Goal: Task Accomplishment & Management: Complete application form

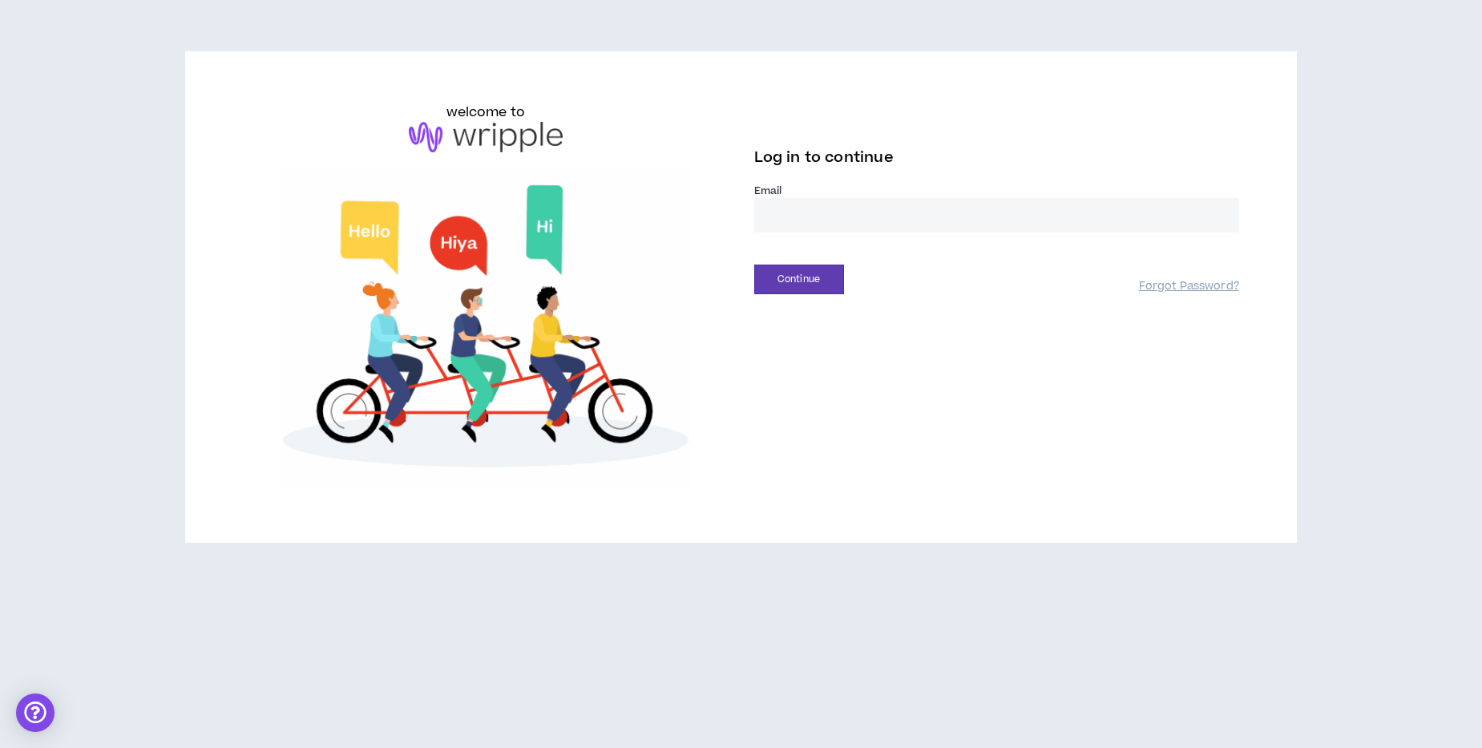
click at [812, 216] on input "email" at bounding box center [996, 215] width 485 height 34
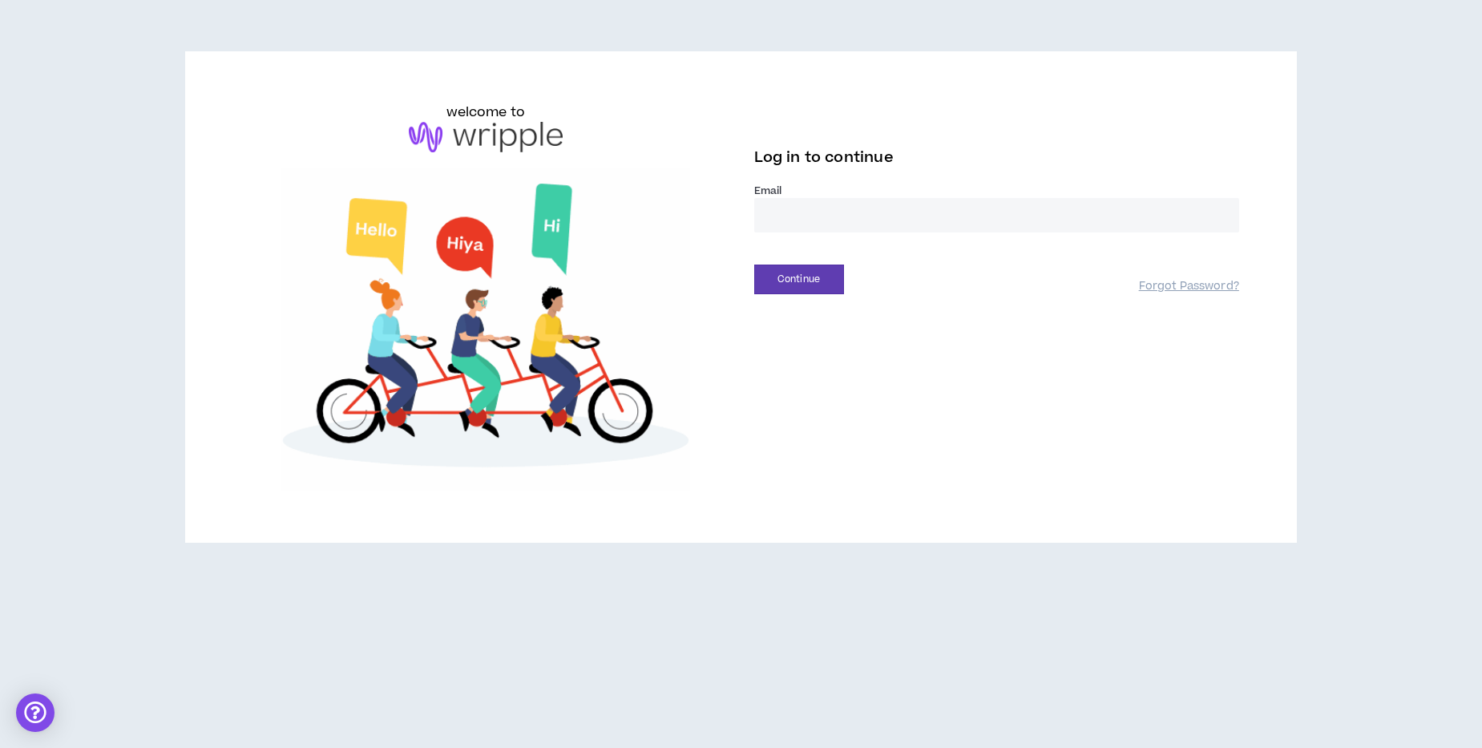
type input "**********"
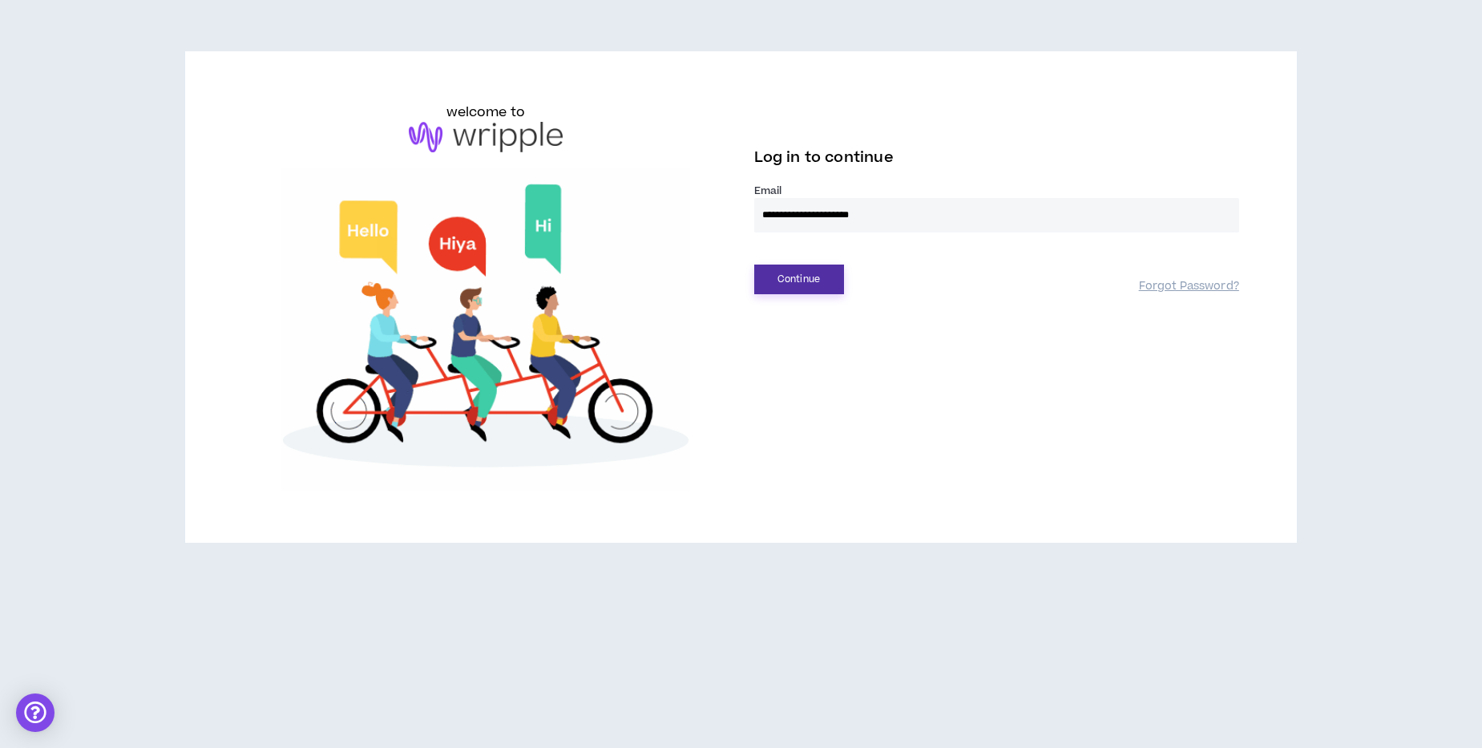
click at [811, 280] on button "Continue" at bounding box center [799, 280] width 90 height 30
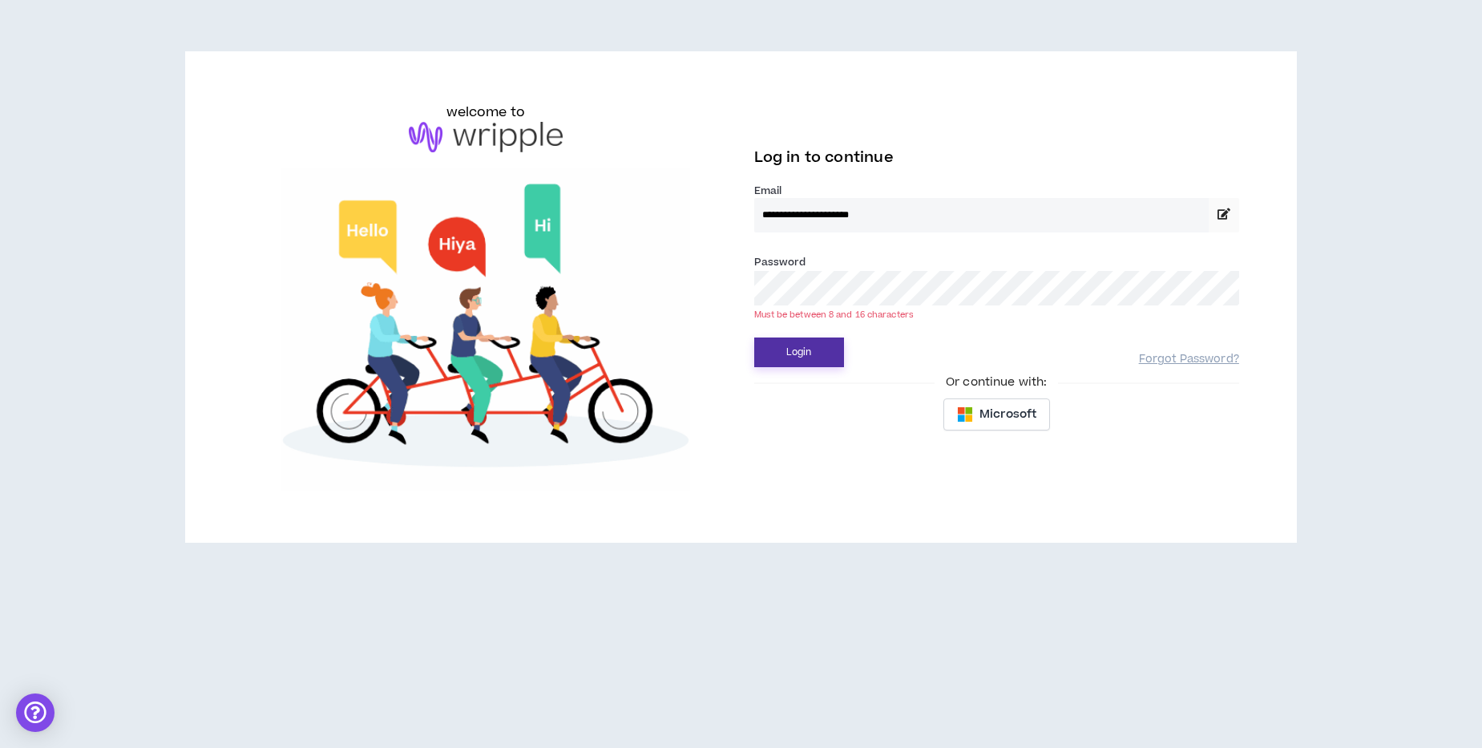
click at [754, 337] on button "Login" at bounding box center [799, 352] width 90 height 30
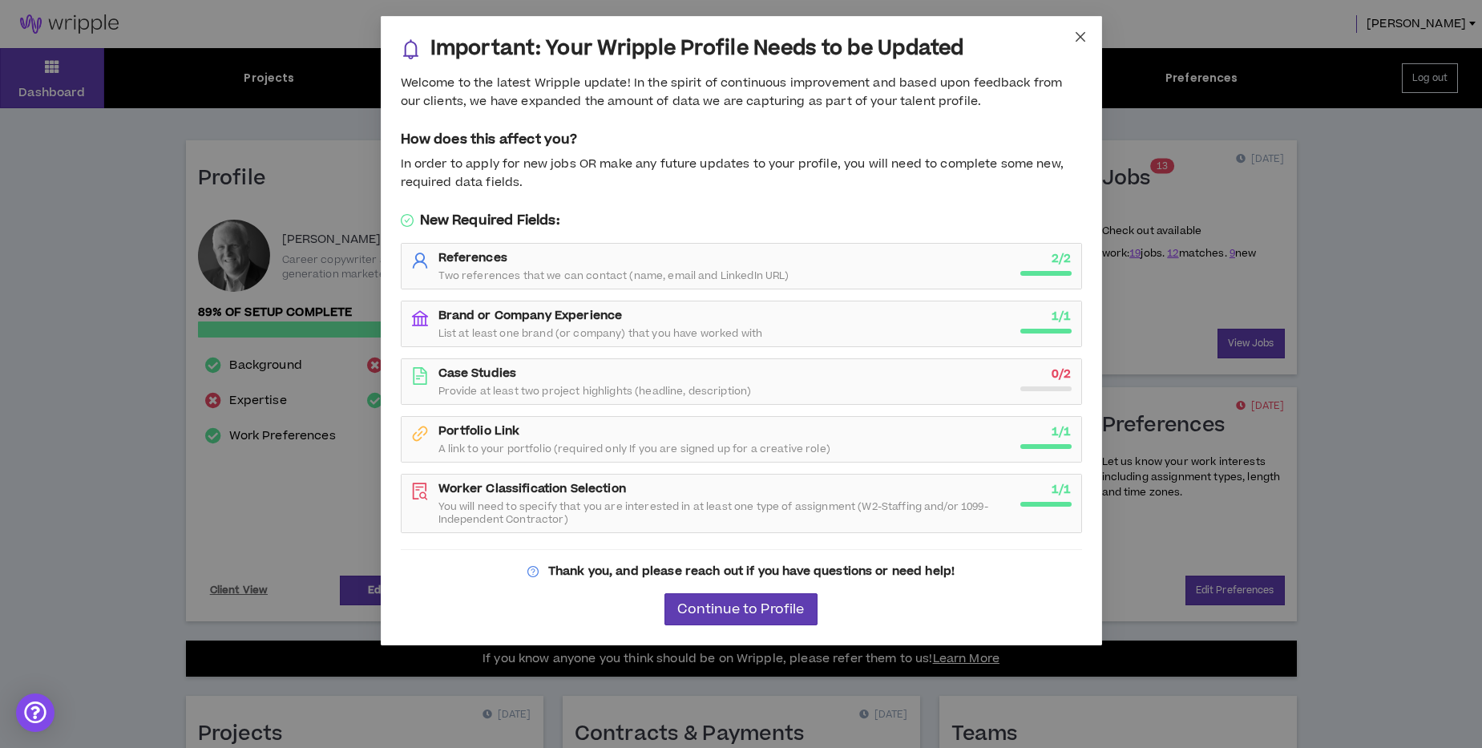
click at [1080, 34] on icon "close" at bounding box center [1080, 36] width 13 height 13
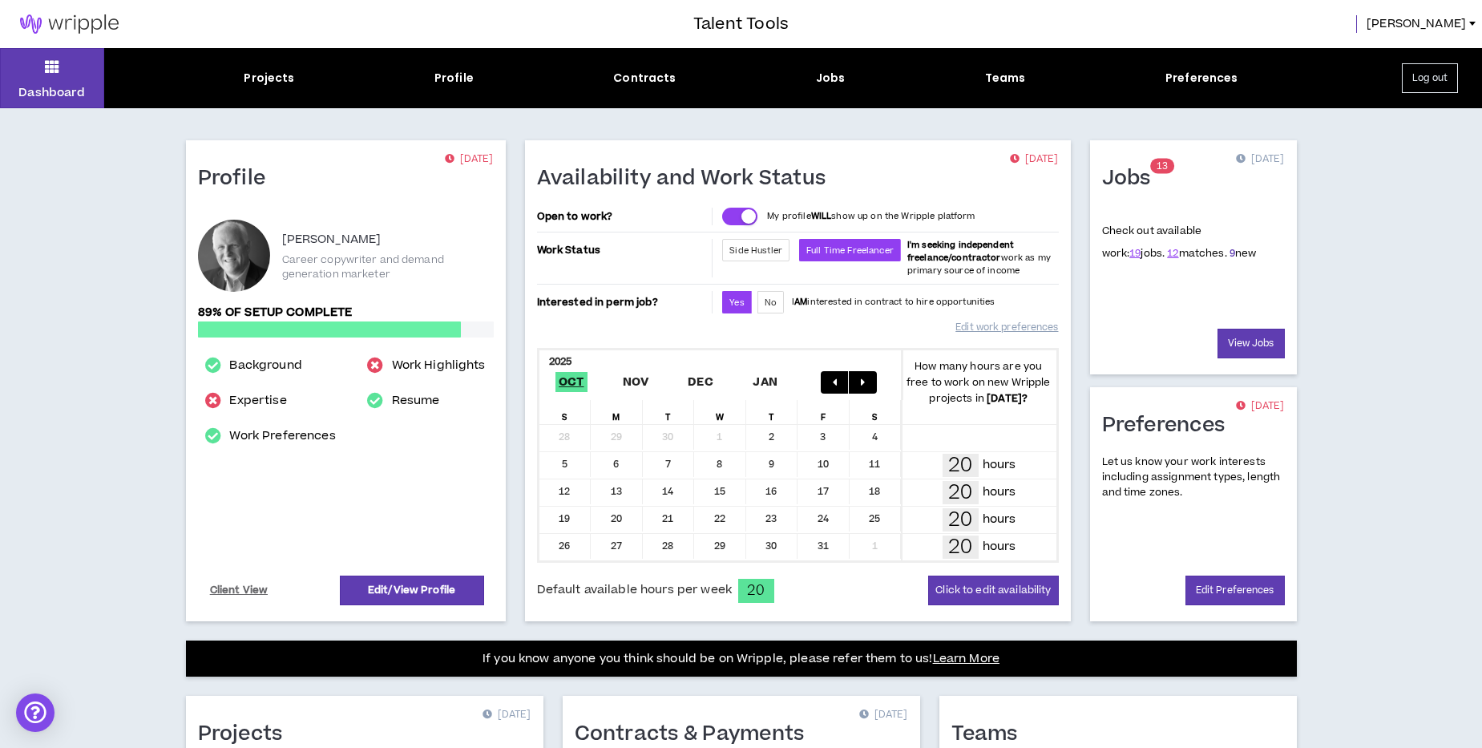
click at [1230, 255] on link "9" at bounding box center [1233, 253] width 6 height 14
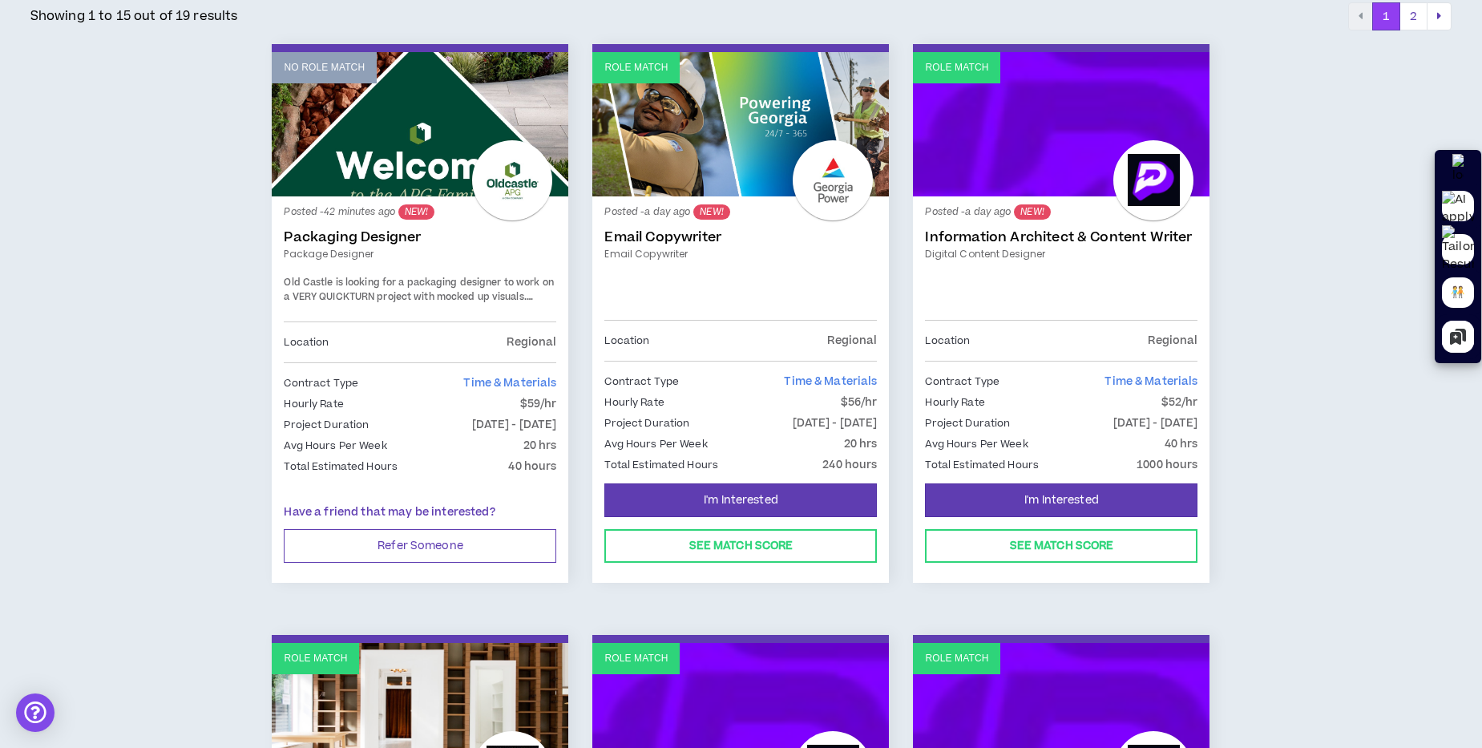
scroll to position [270, 0]
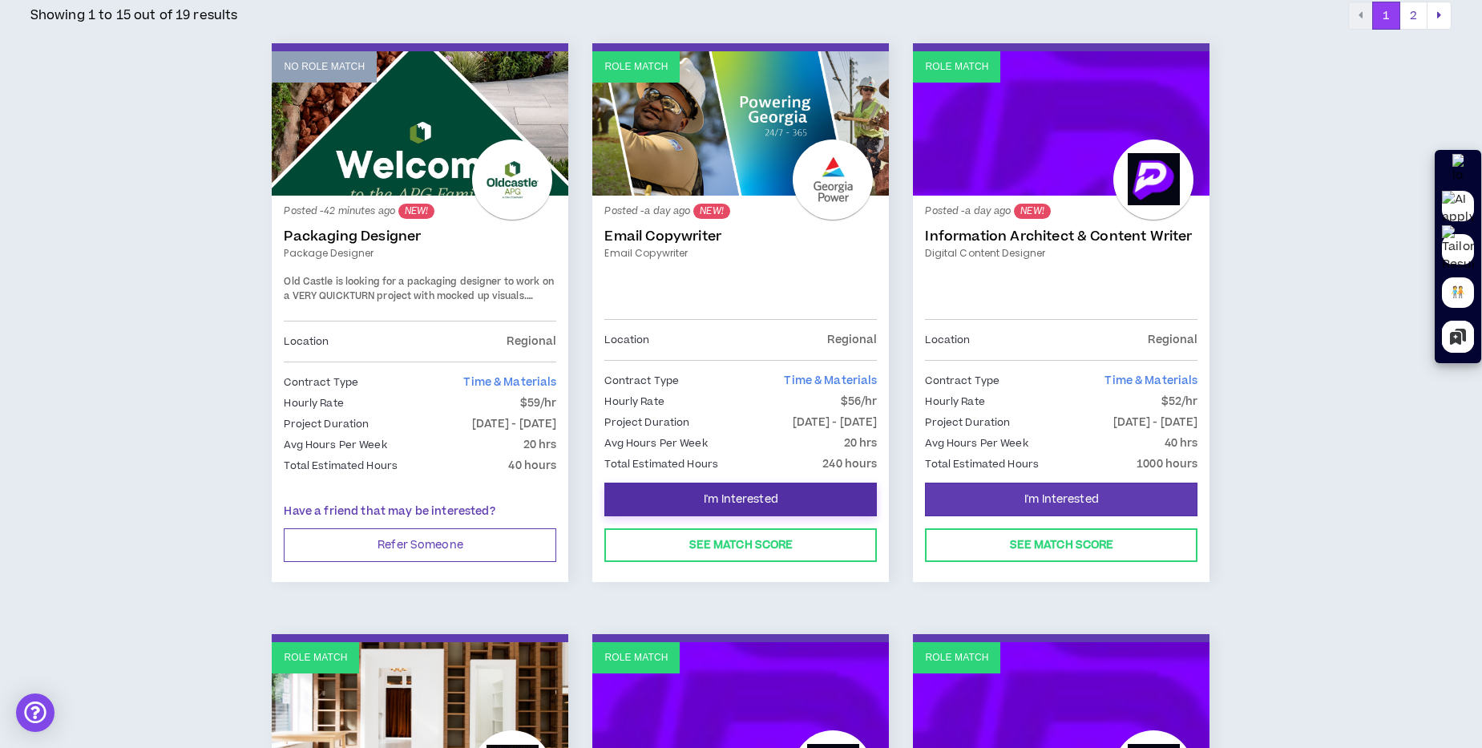
click at [781, 499] on button "I'm Interested" at bounding box center [740, 500] width 273 height 34
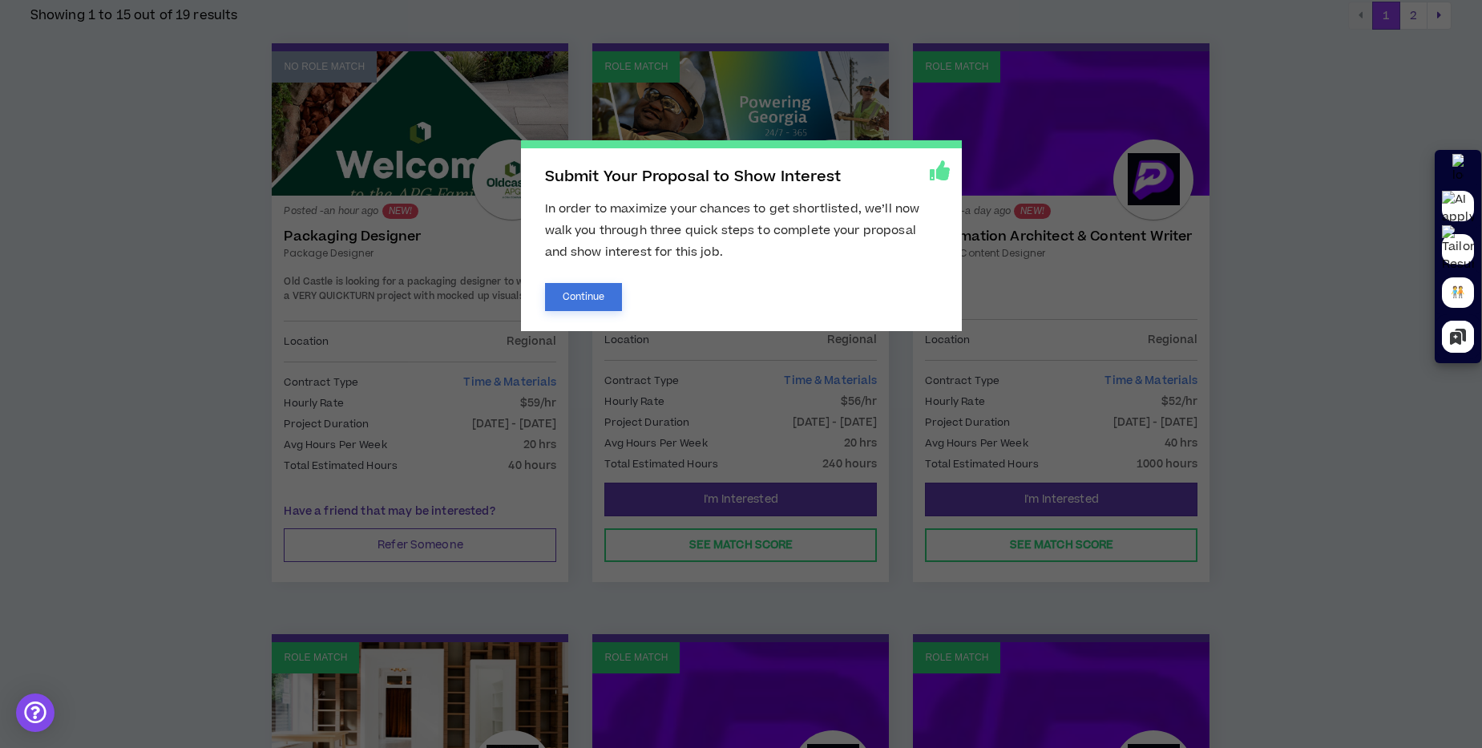
click at [574, 300] on button "Continue" at bounding box center [584, 297] width 78 height 28
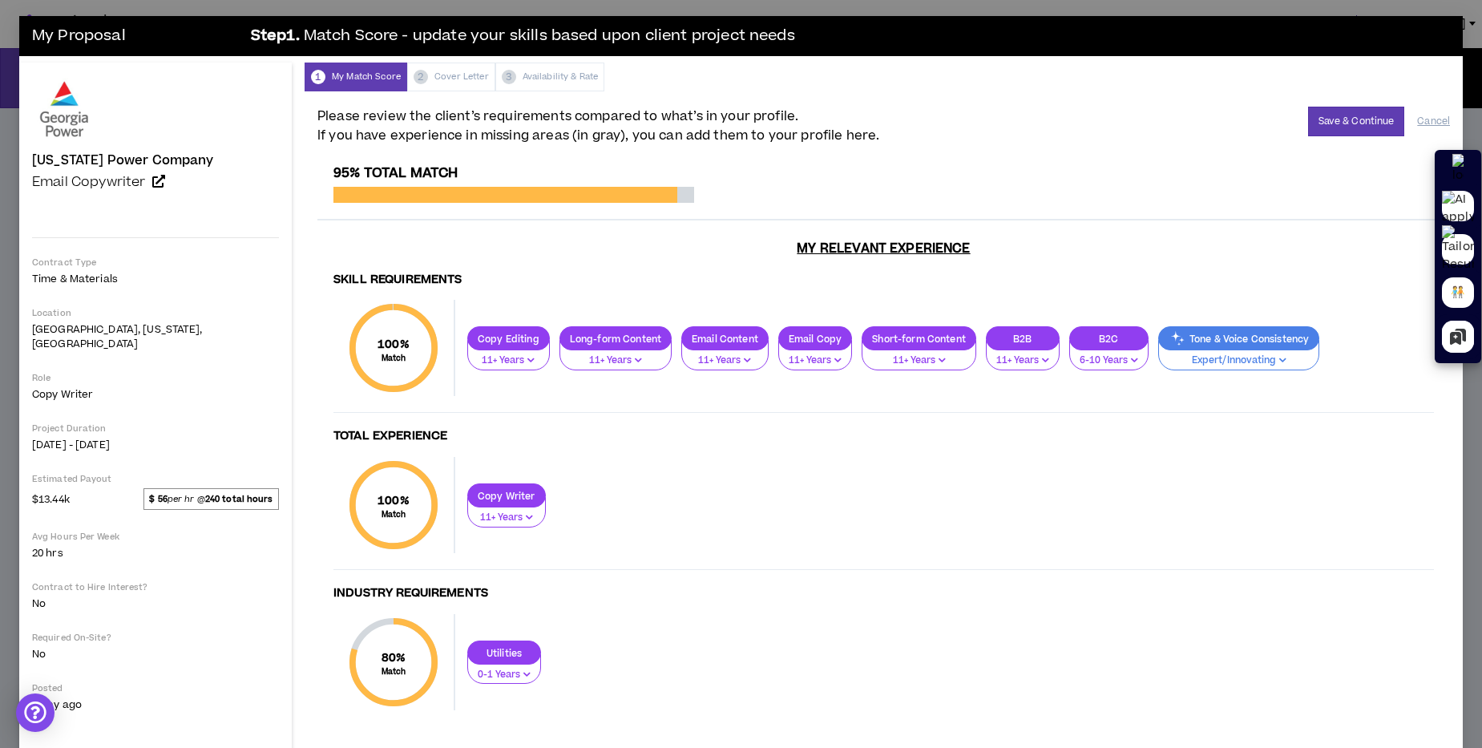
scroll to position [29, 0]
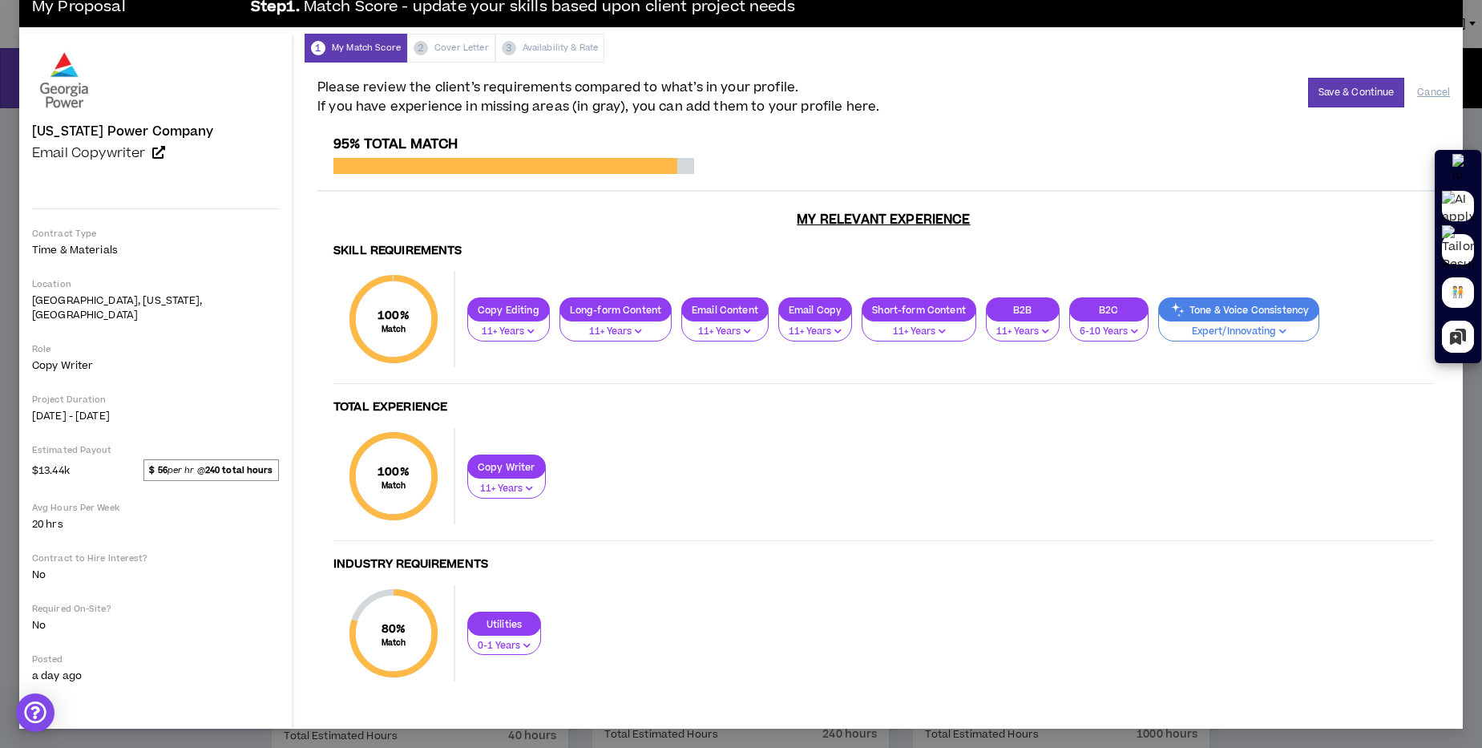
click at [1169, 329] on p "Expert/Innovating" at bounding box center [1239, 332] width 140 height 14
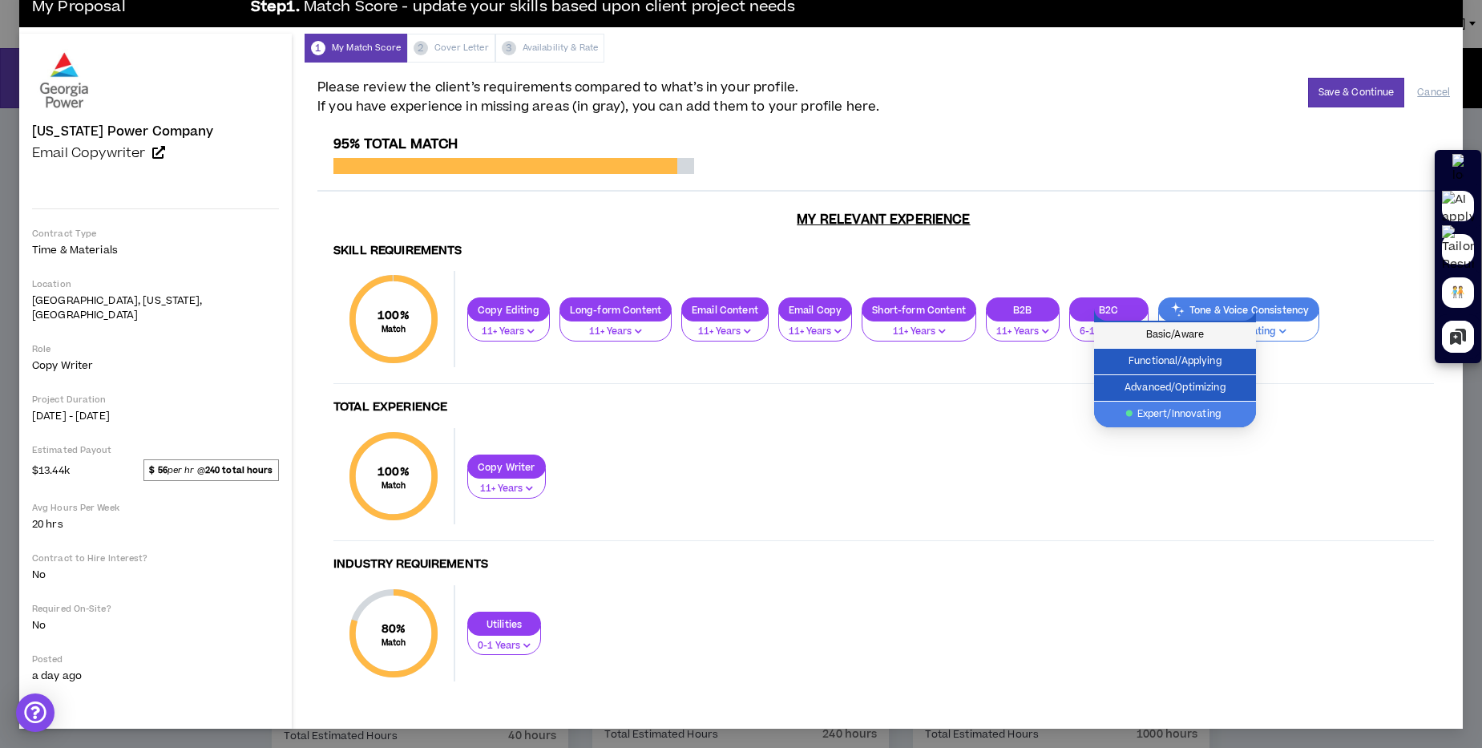
click at [1150, 329] on span "Basic/Aware" at bounding box center [1175, 335] width 143 height 18
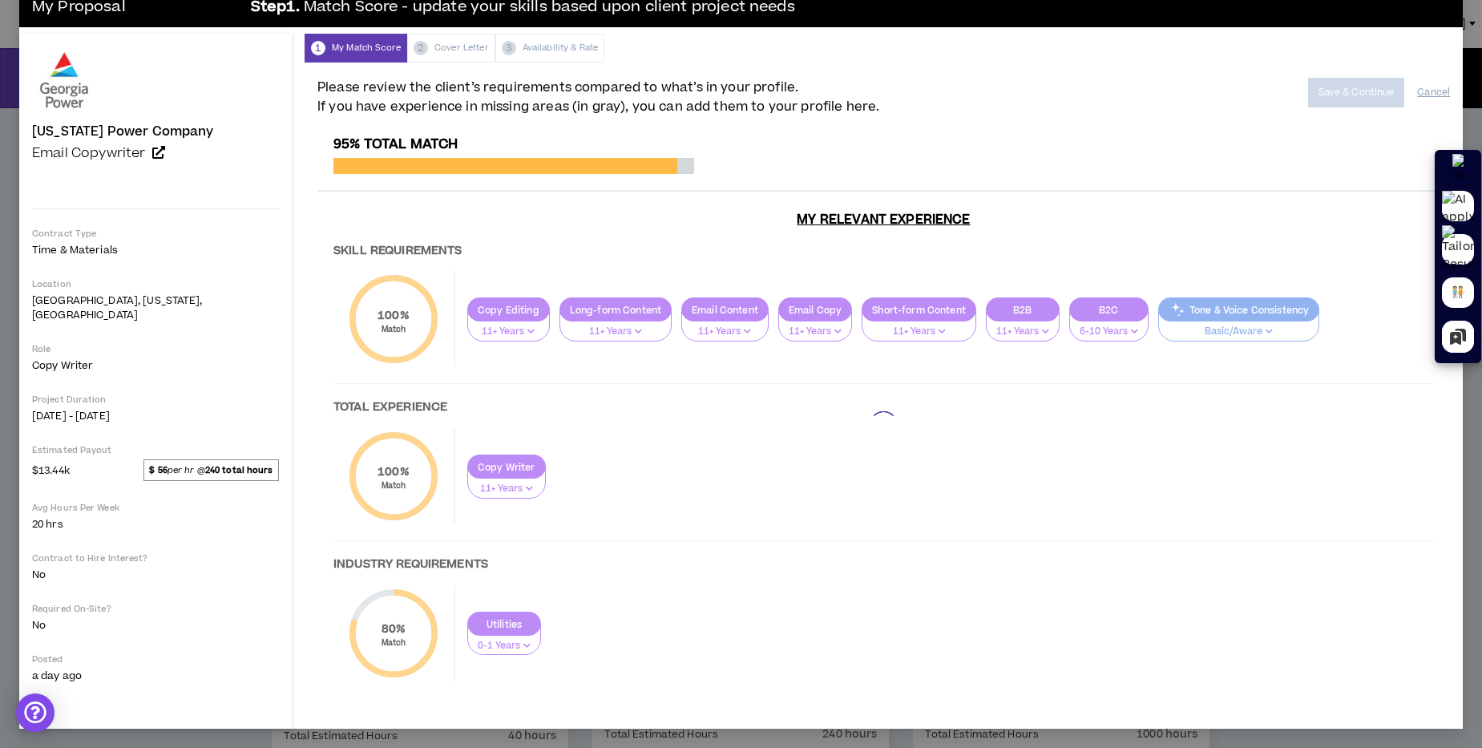
click at [1136, 332] on div at bounding box center [883, 424] width 1133 height 577
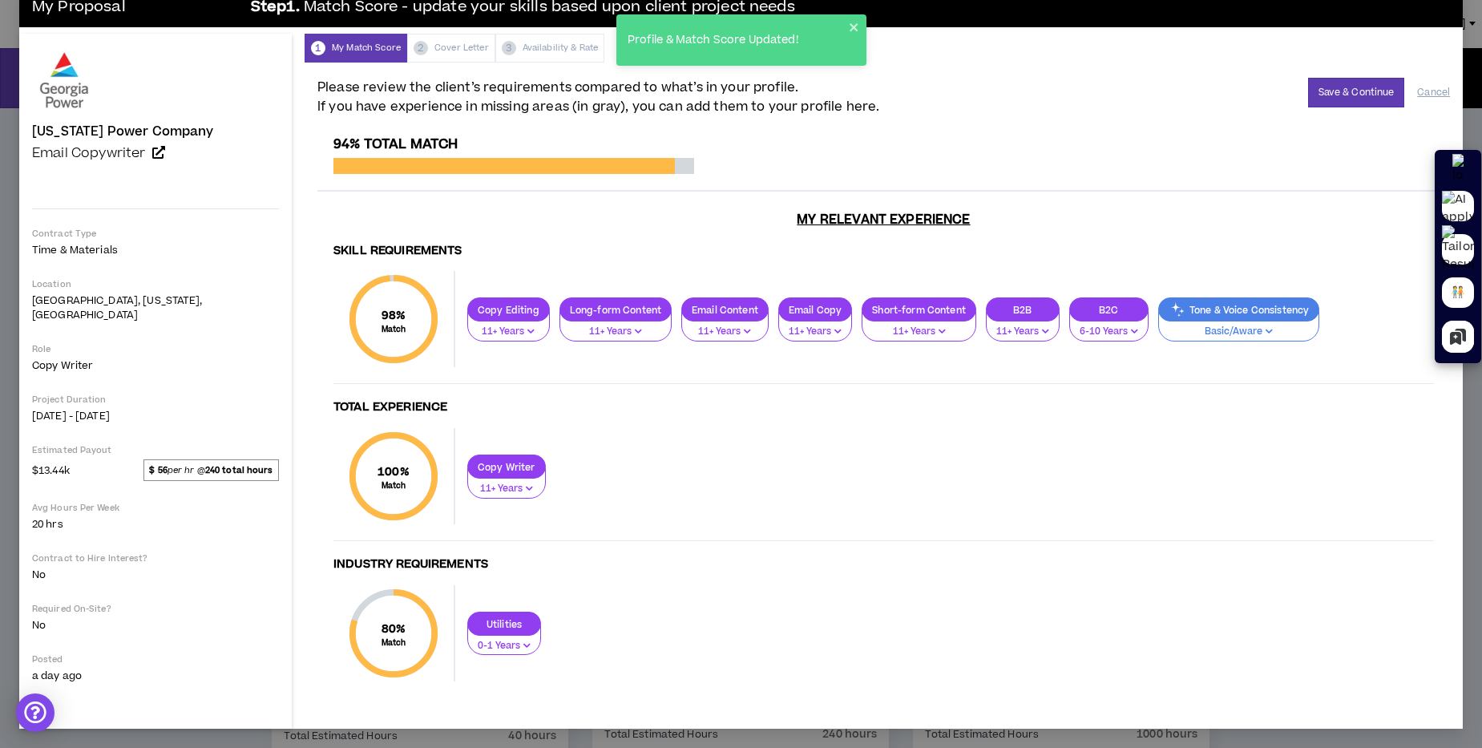
click at [1169, 325] on p "Basic/Aware" at bounding box center [1239, 332] width 140 height 14
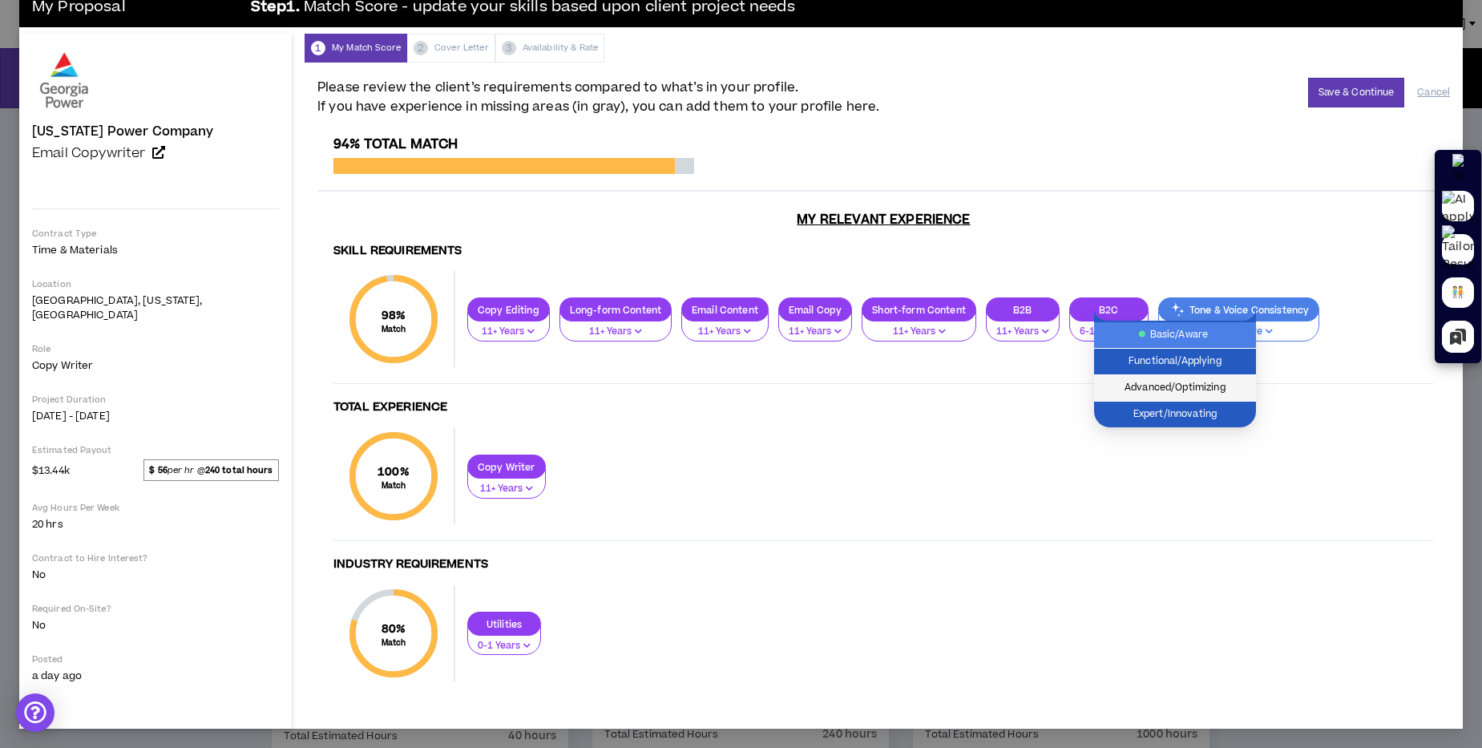
click at [1169, 390] on span "Advanced/Optimizing" at bounding box center [1175, 388] width 143 height 18
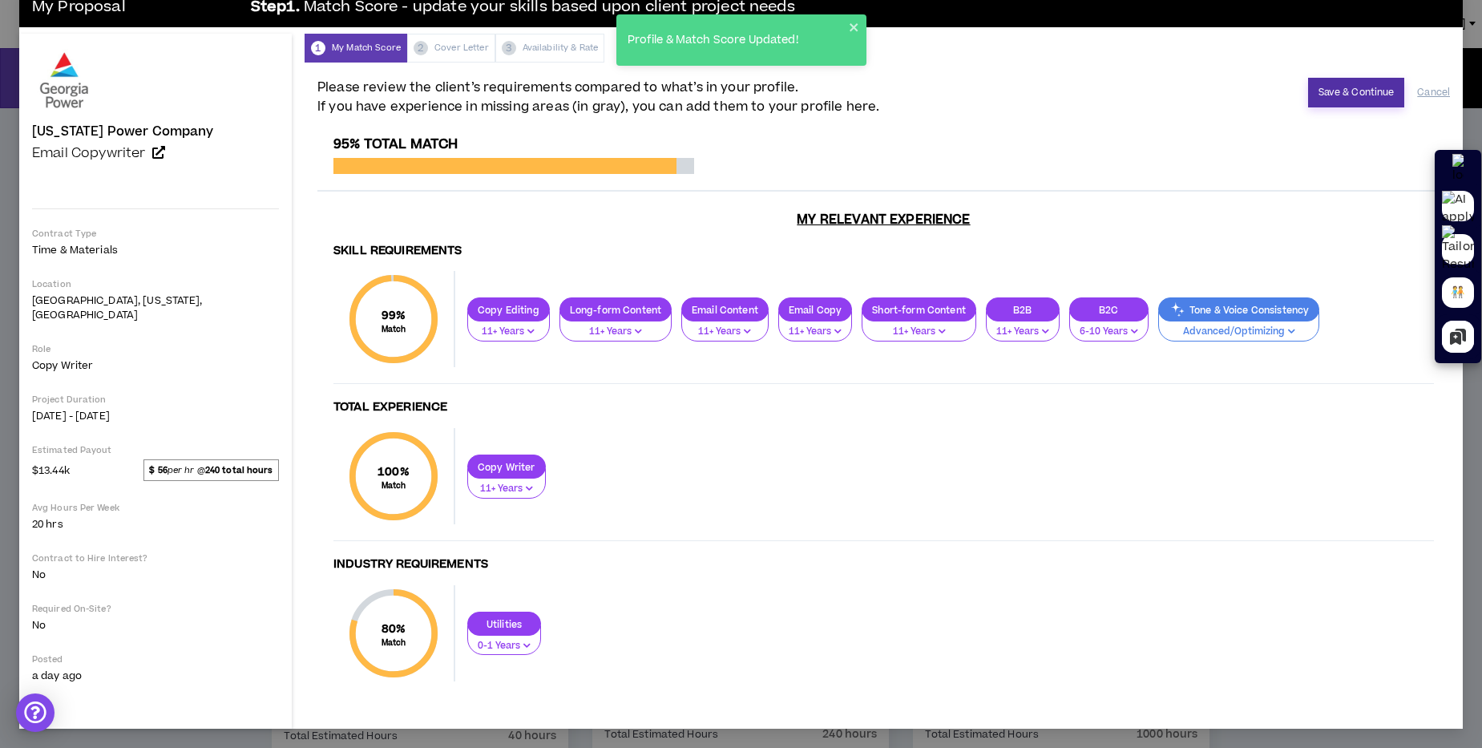
click at [1331, 101] on button "Save & Continue" at bounding box center [1356, 93] width 97 height 30
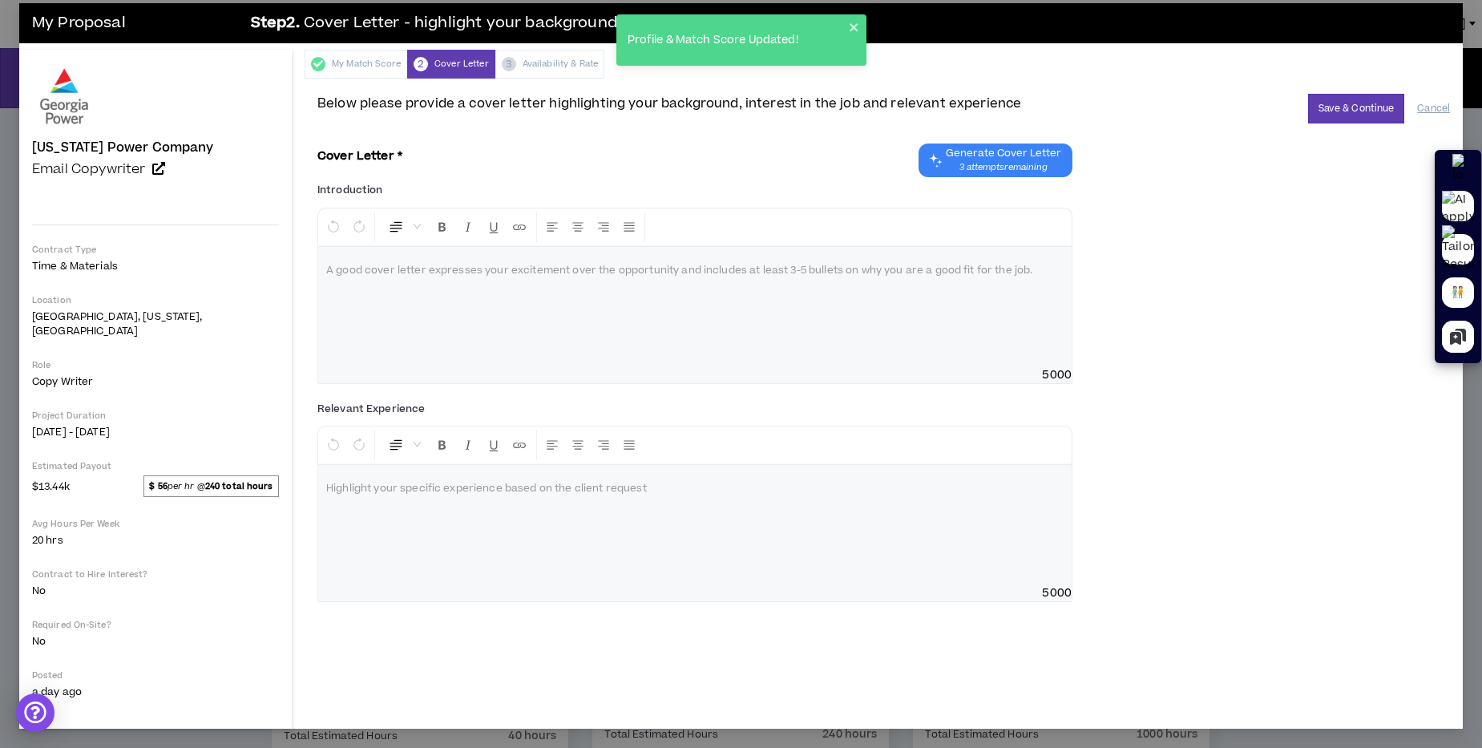
scroll to position [0, 0]
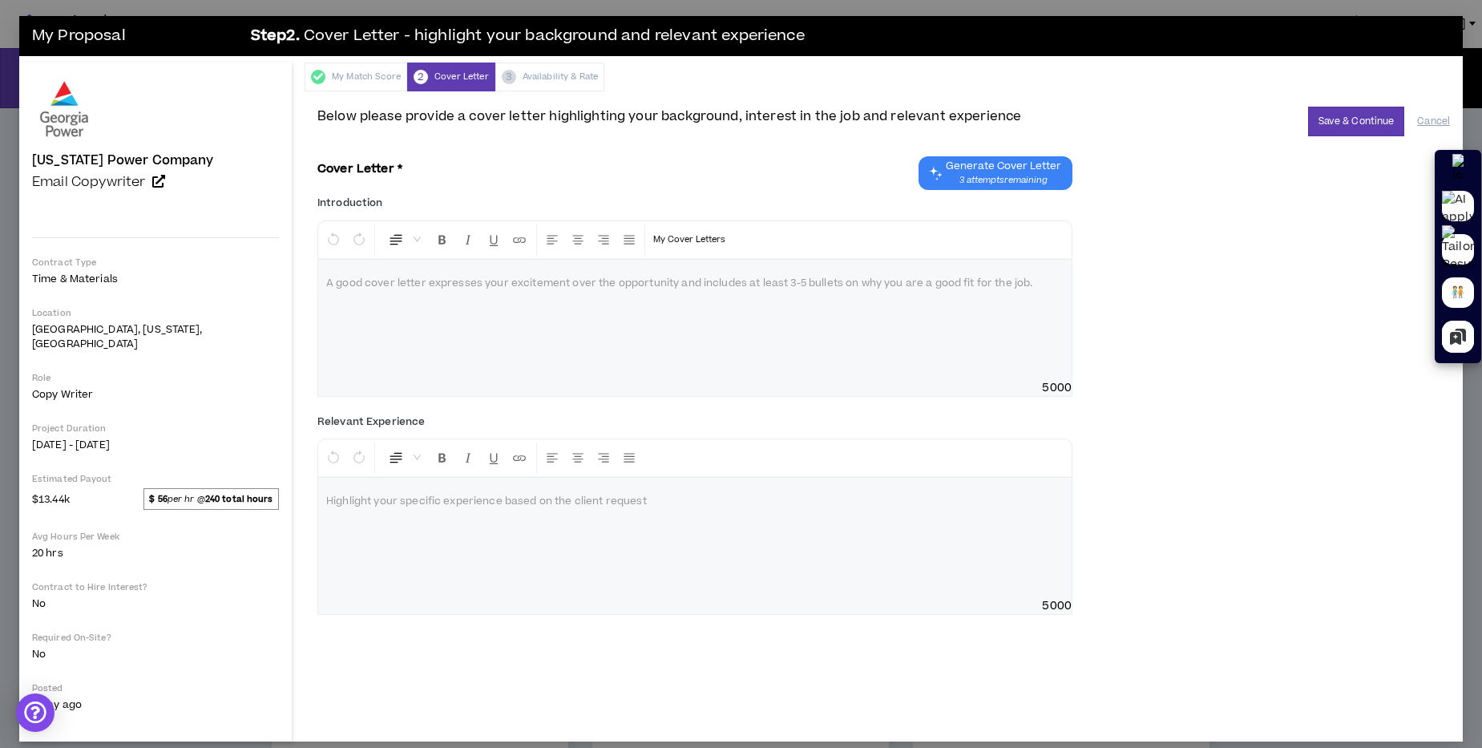
click at [482, 285] on p at bounding box center [694, 284] width 737 height 16
